Goal: Answer question/provide support

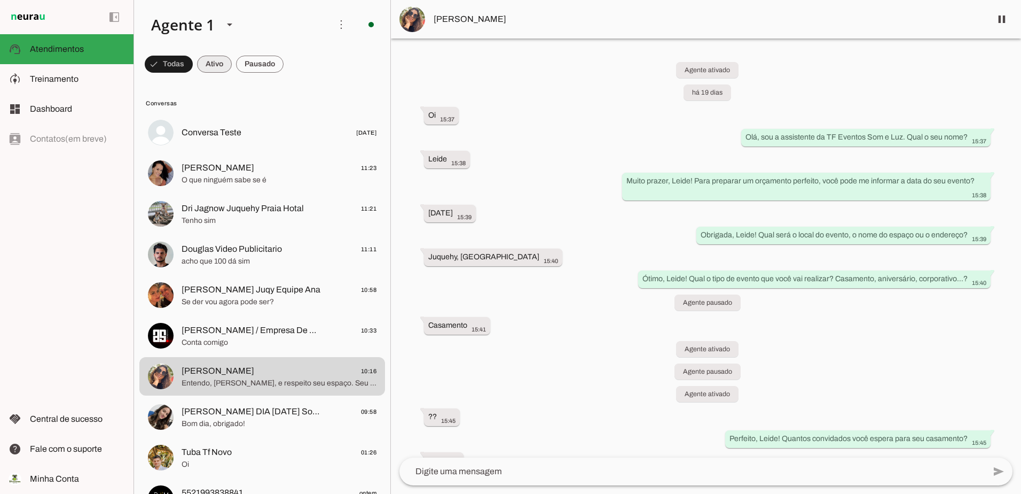
click at [214, 62] on span at bounding box center [214, 64] width 35 height 26
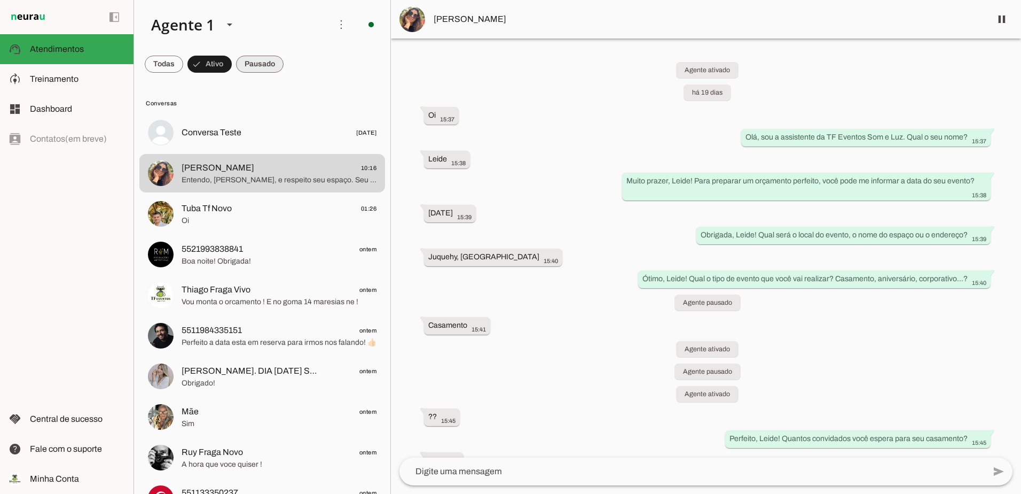
click at [250, 65] on span at bounding box center [260, 64] width 48 height 26
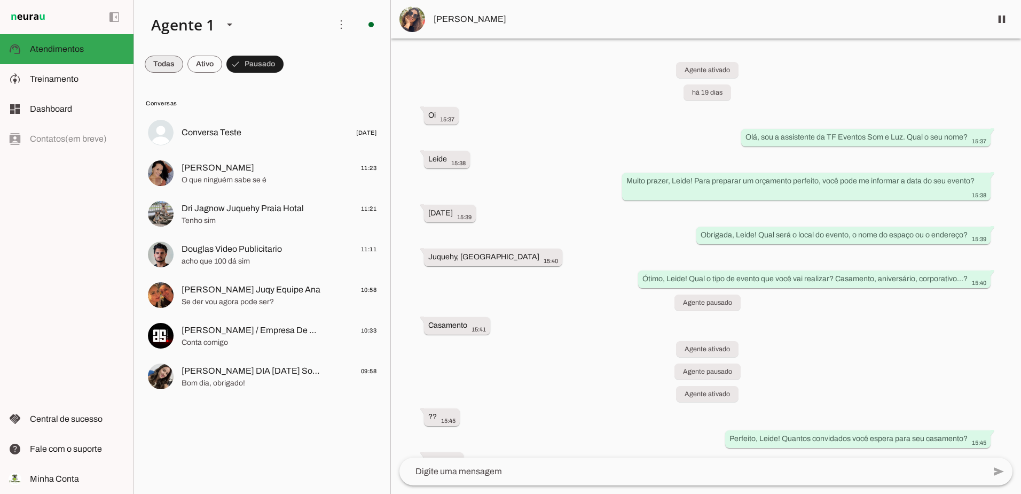
click at [166, 56] on span at bounding box center [164, 64] width 38 height 26
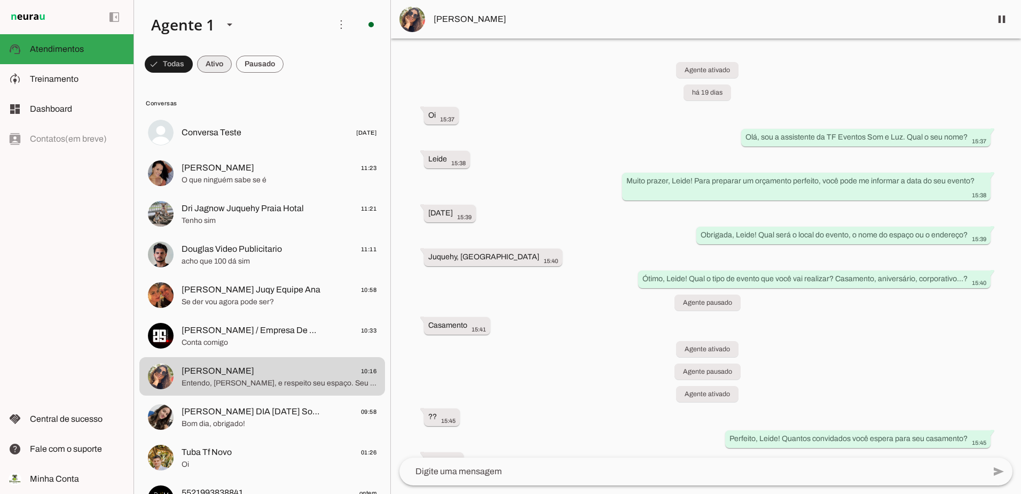
click at [213, 59] on span at bounding box center [214, 64] width 35 height 26
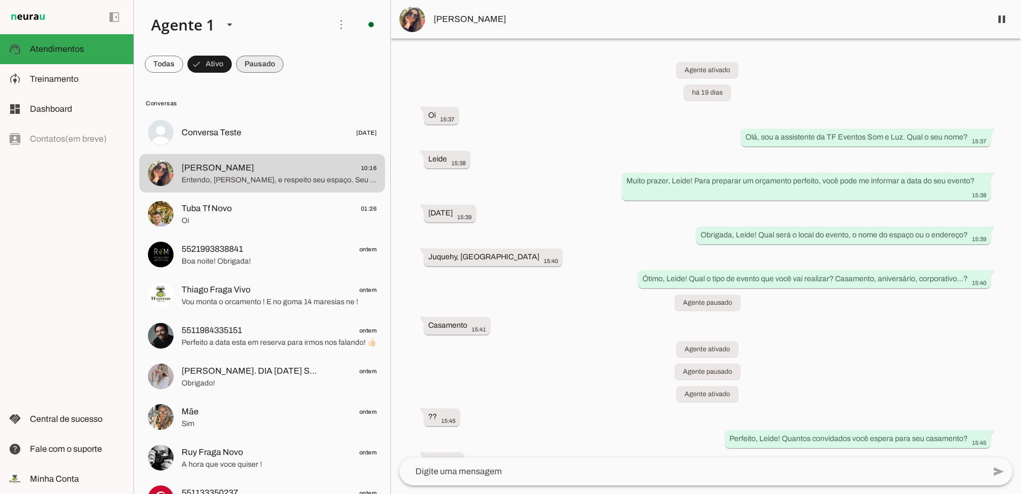
click at [264, 67] on span at bounding box center [260, 64] width 48 height 26
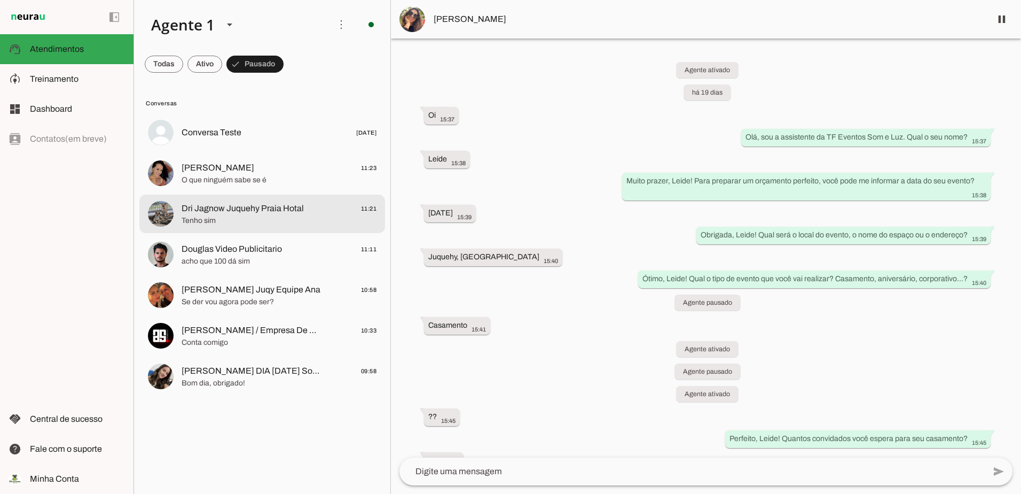
click at [204, 222] on span "Tenho sim" at bounding box center [279, 220] width 195 height 11
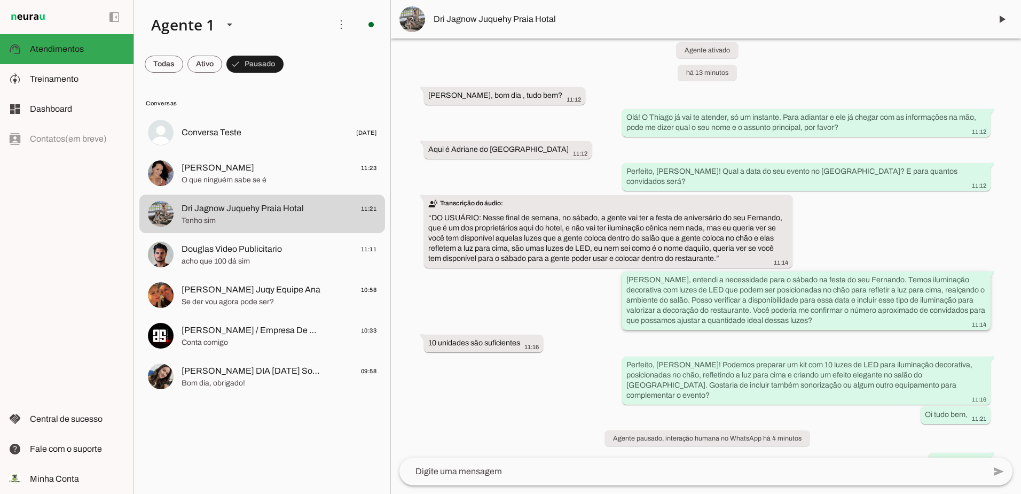
scroll to position [30, 0]
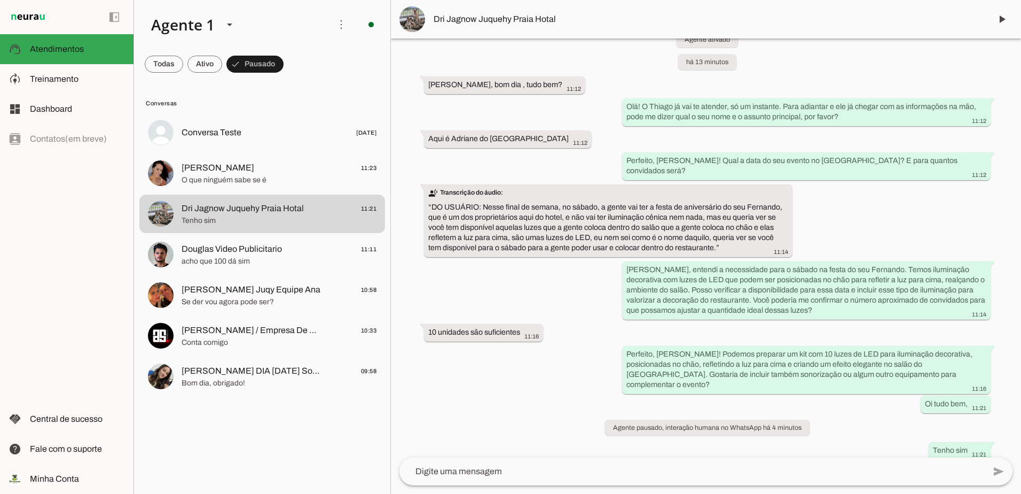
drag, startPoint x: 427, startPoint y: 115, endPoint x: 835, endPoint y: 420, distance: 509.1
click at [835, 420] on div "Agente ativado há 13 minutos [PERSON_NAME], bom dia , tudo bem? 11:12 Olá! O Th…" at bounding box center [706, 247] width 630 height 419
drag, startPoint x: 835, startPoint y: 420, endPoint x: 819, endPoint y: 411, distance: 18.4
click at [799, 404] on div "Agente ativado há 13 minutos [PERSON_NAME], bom dia , tudo bem? 11:12 Olá! O Th…" at bounding box center [706, 247] width 630 height 419
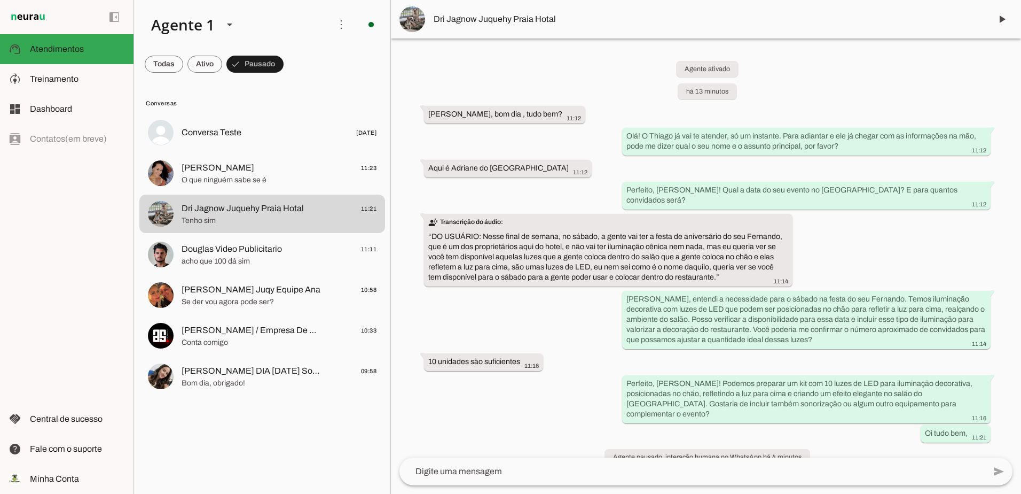
scroll to position [0, 0]
drag, startPoint x: 977, startPoint y: 439, endPoint x: 419, endPoint y: 97, distance: 653.9
click at [419, 97] on div "Agente ativado há 13 minutos [PERSON_NAME], bom dia , tudo bem? 11:12 Olá! O Th…" at bounding box center [706, 247] width 630 height 419
drag, startPoint x: 419, startPoint y: 97, endPoint x: 499, endPoint y: 111, distance: 81.3
